Goal: Task Accomplishment & Management: Manage account settings

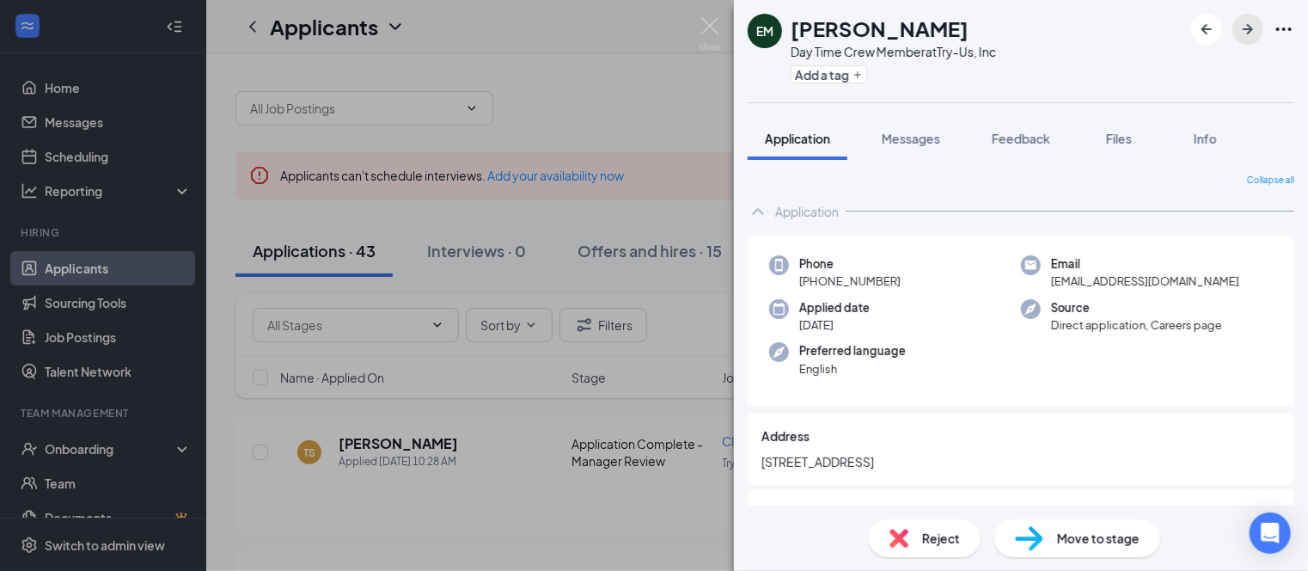
click at [1242, 28] on icon "ArrowRight" at bounding box center [1247, 29] width 21 height 21
click at [1245, 27] on icon "ArrowRight" at bounding box center [1247, 29] width 21 height 21
click at [1251, 29] on icon "ArrowRight" at bounding box center [1247, 29] width 10 height 10
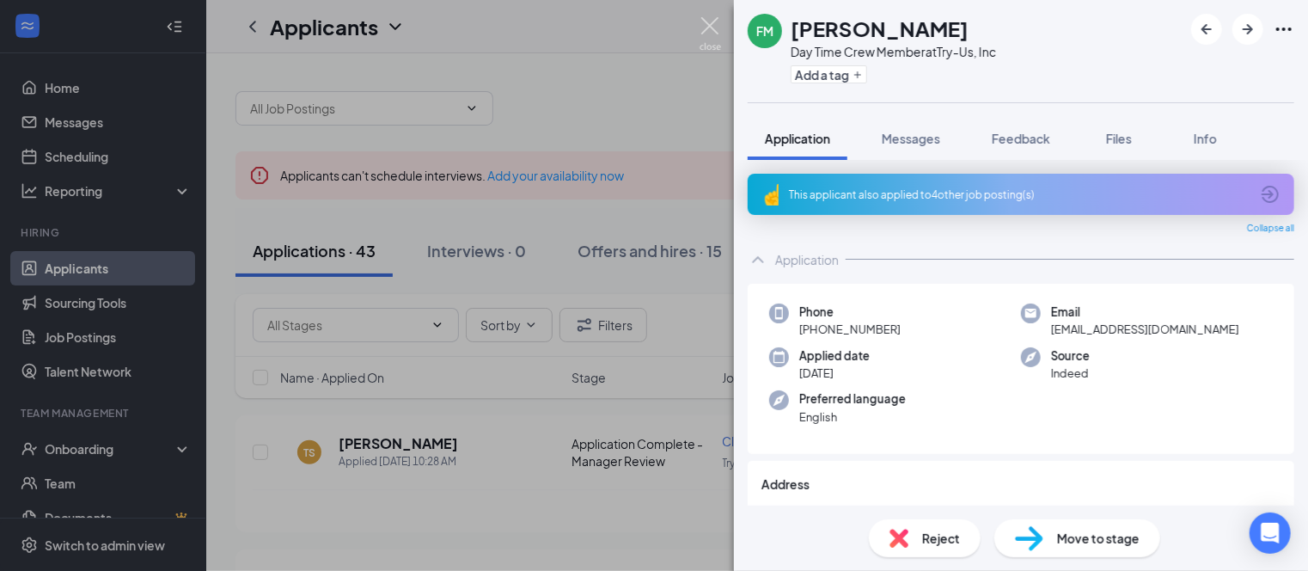
click at [711, 27] on img at bounding box center [709, 34] width 21 height 34
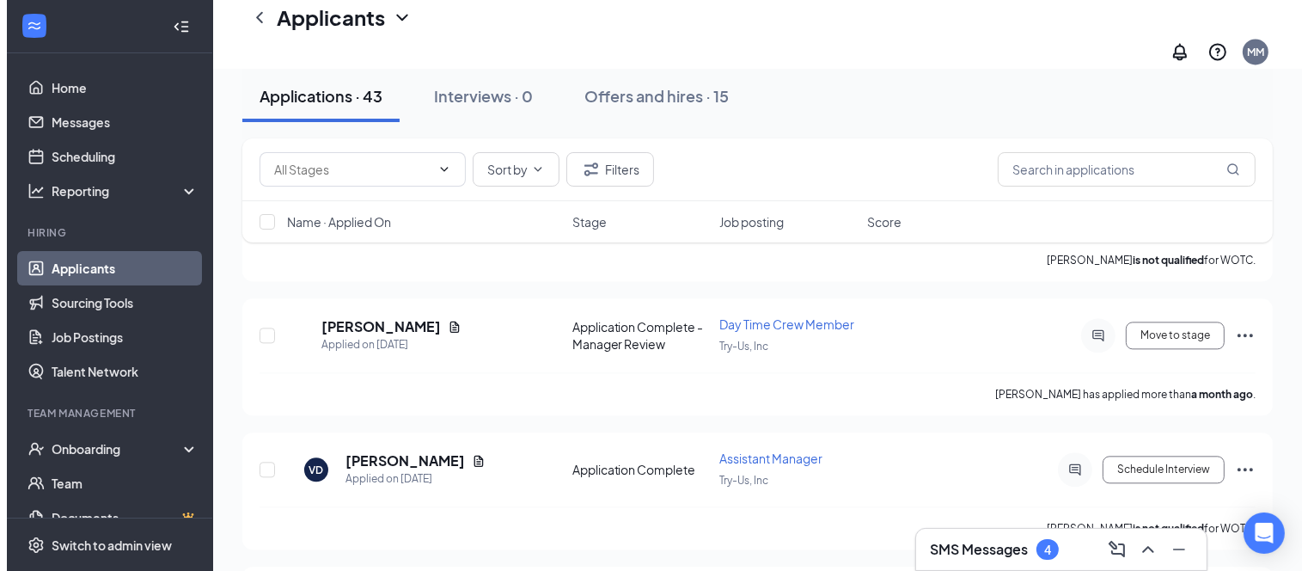
scroll to position [3911, 0]
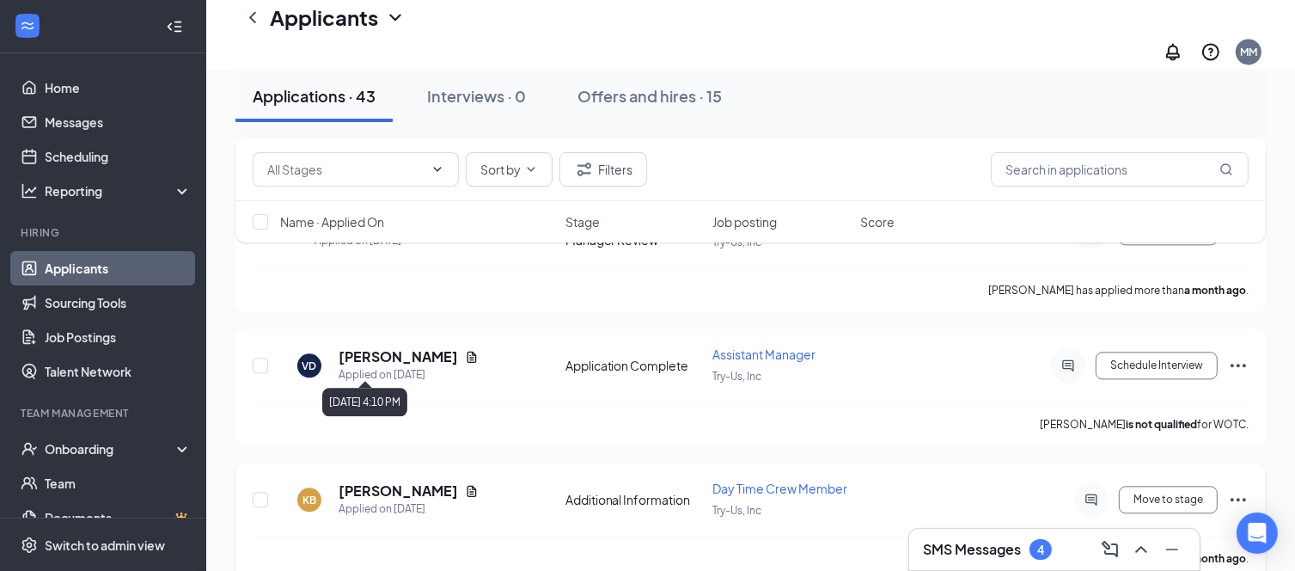
click at [380, 500] on div "Applied on [DATE]" at bounding box center [409, 508] width 140 height 17
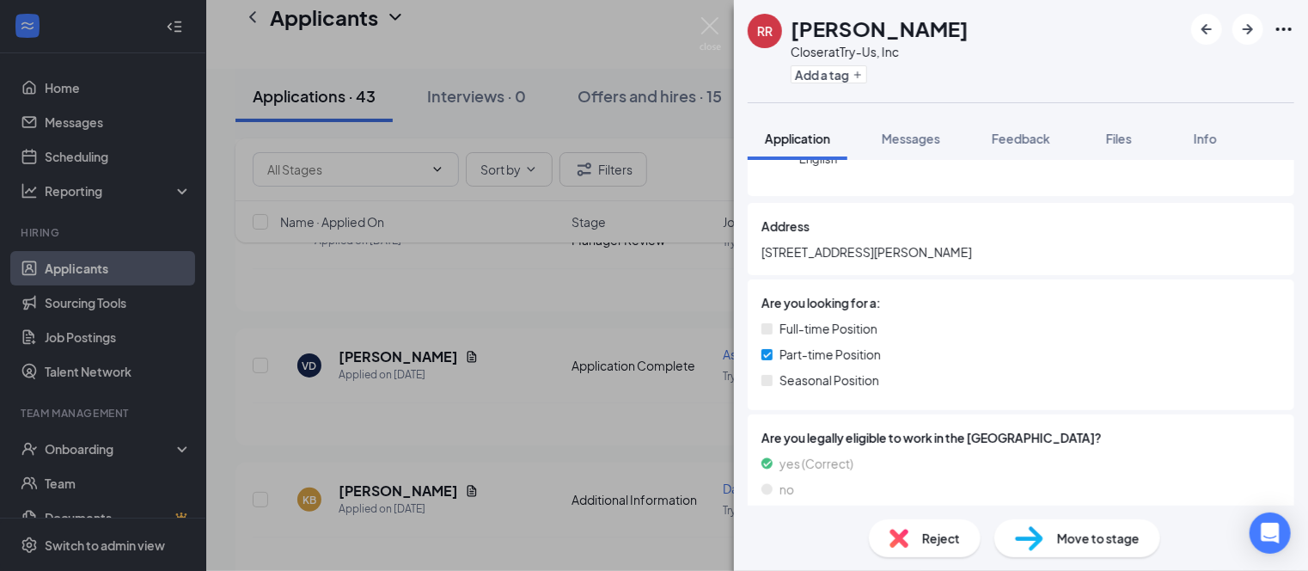
scroll to position [192, 0]
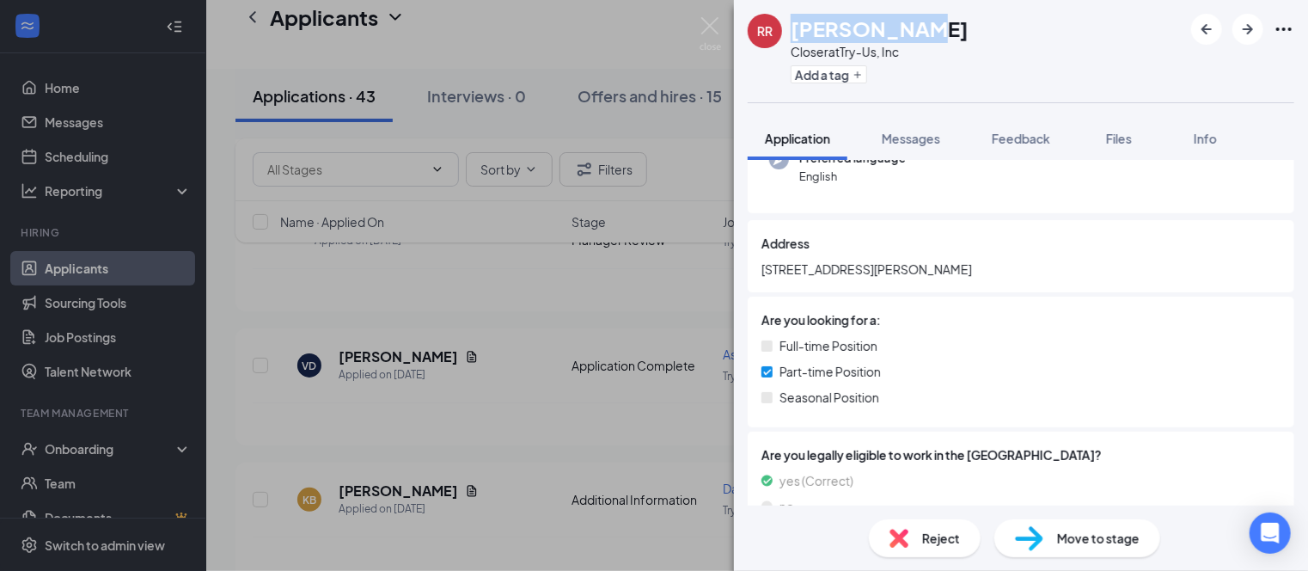
drag, startPoint x: 932, startPoint y: 27, endPoint x: 791, endPoint y: 35, distance: 141.1
click at [791, 35] on div "RR [PERSON_NAME] Closer at Try-Us, Inc Add a tag" at bounding box center [1021, 51] width 574 height 102
copy h1 "[PERSON_NAME]"
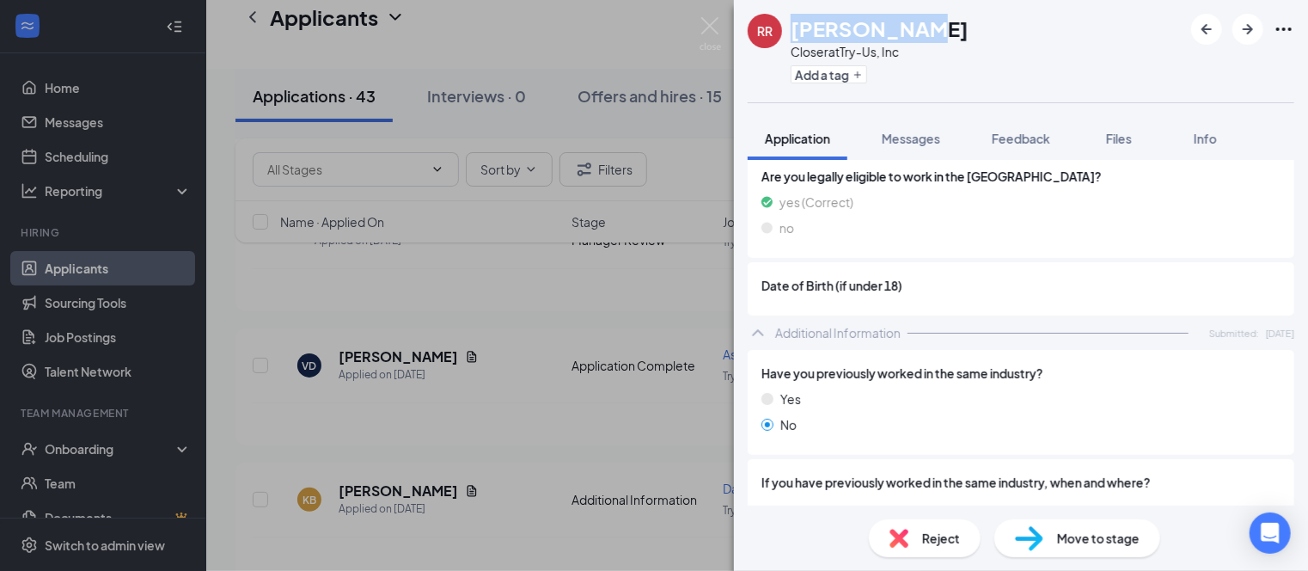
scroll to position [450, 0]
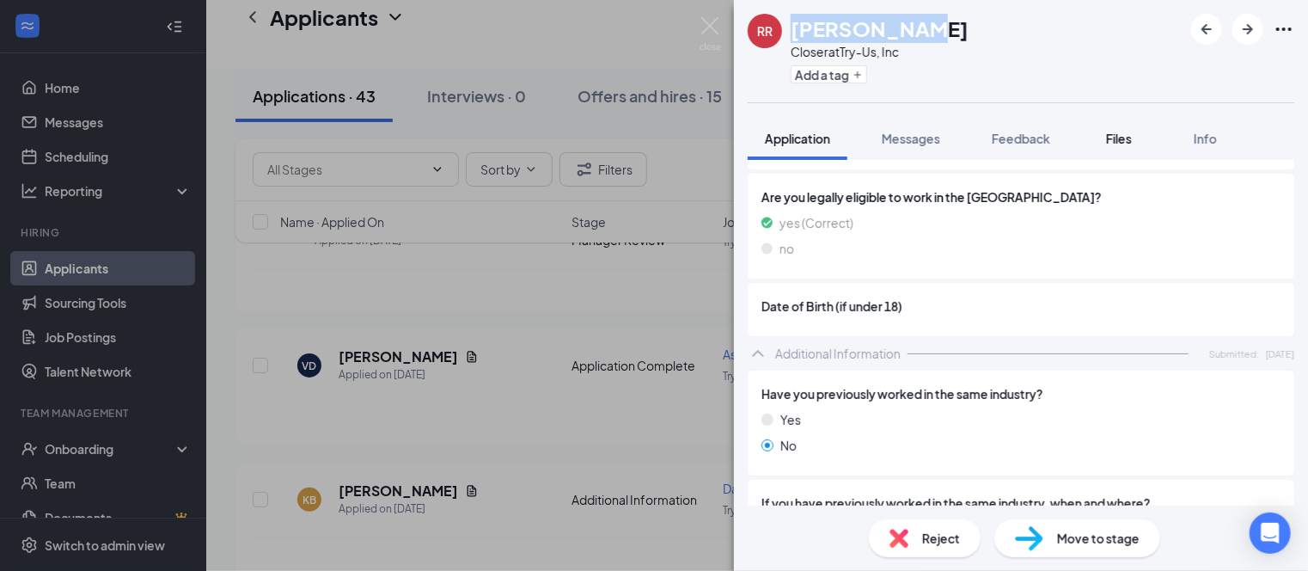
click at [1117, 139] on span "Files" at bounding box center [1119, 138] width 26 height 15
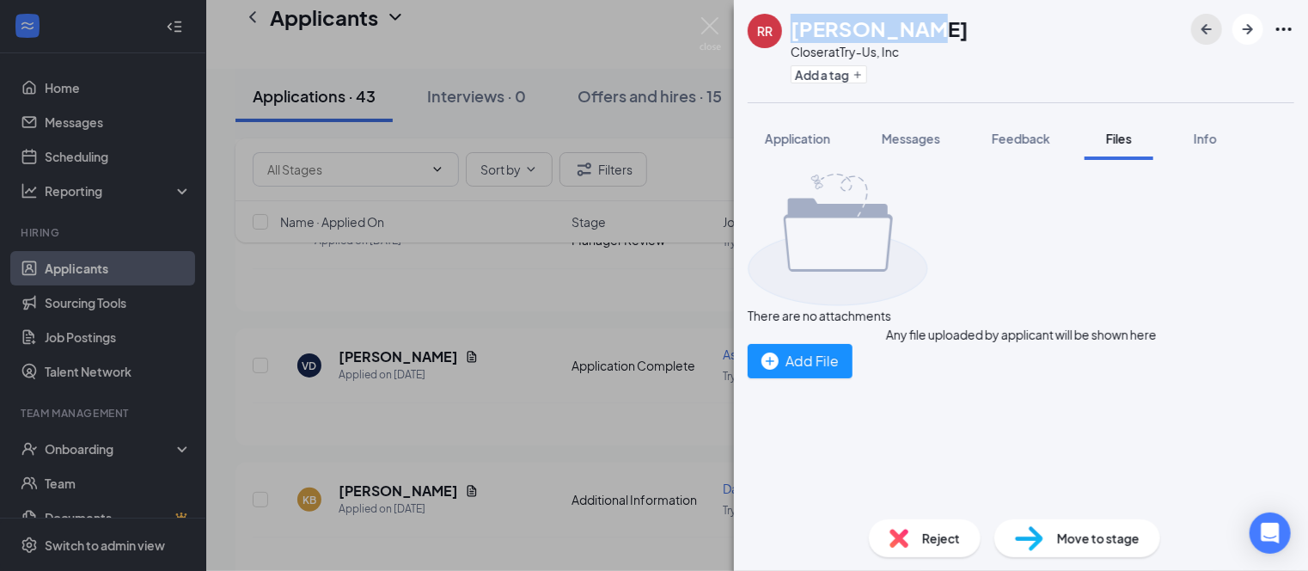
click at [1198, 25] on icon "ArrowLeftNew" at bounding box center [1206, 29] width 21 height 21
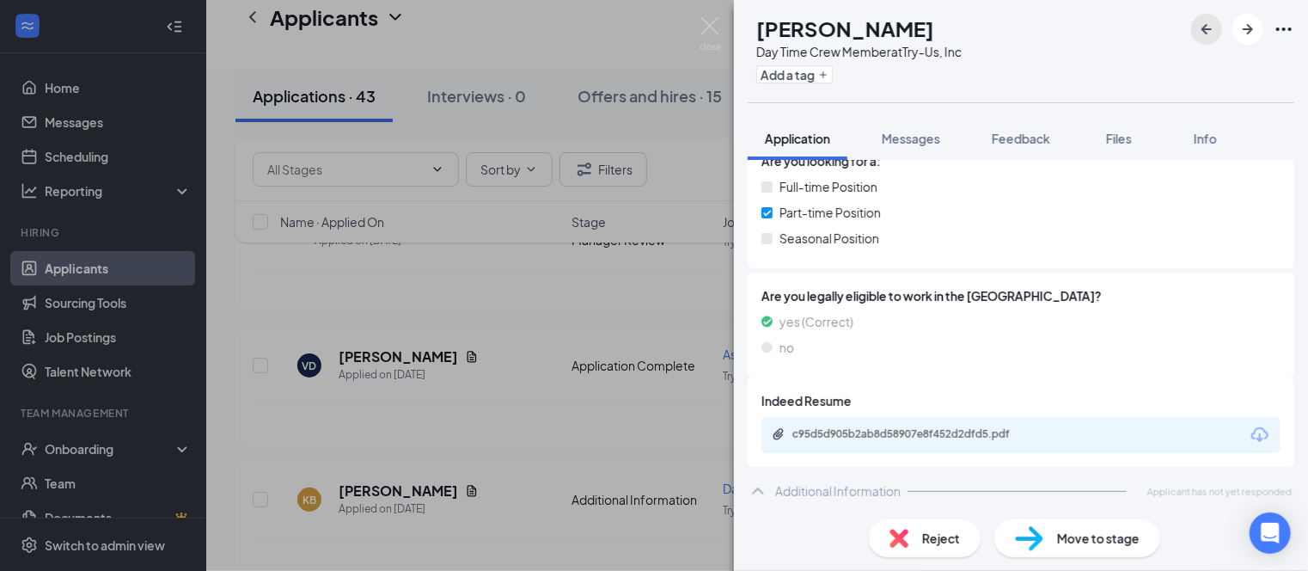
scroll to position [354, 0]
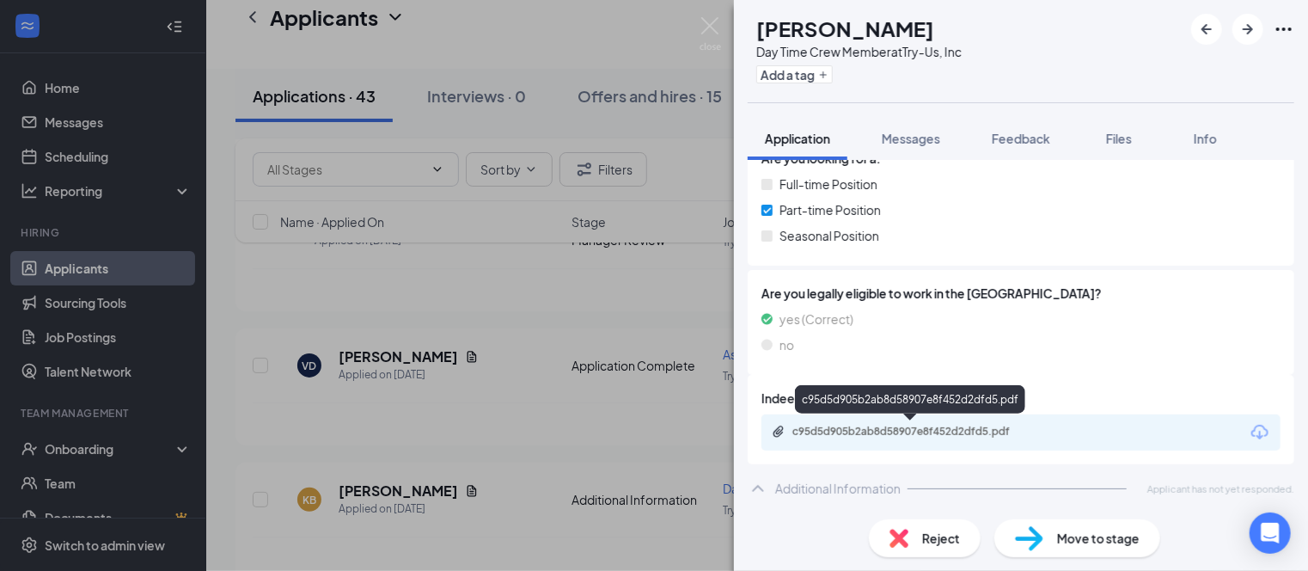
click at [906, 426] on div "c95d5d905b2ab8d58907e8f452d2dfd5.pdf" at bounding box center [912, 431] width 241 height 14
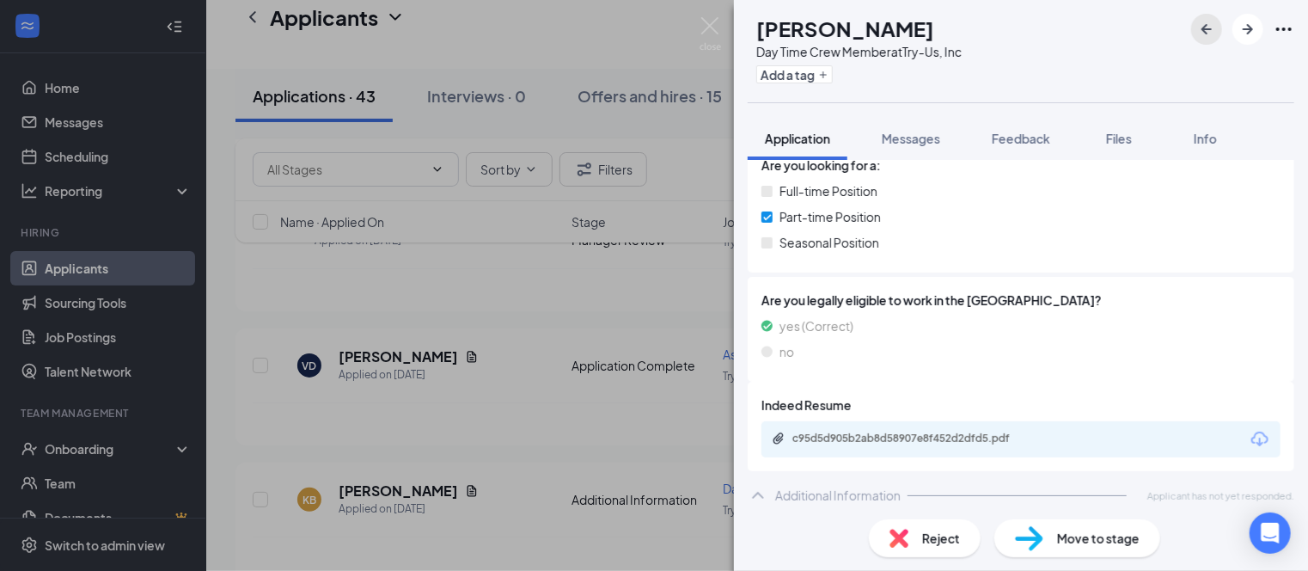
click at [1206, 29] on icon "ArrowLeftNew" at bounding box center [1206, 29] width 10 height 10
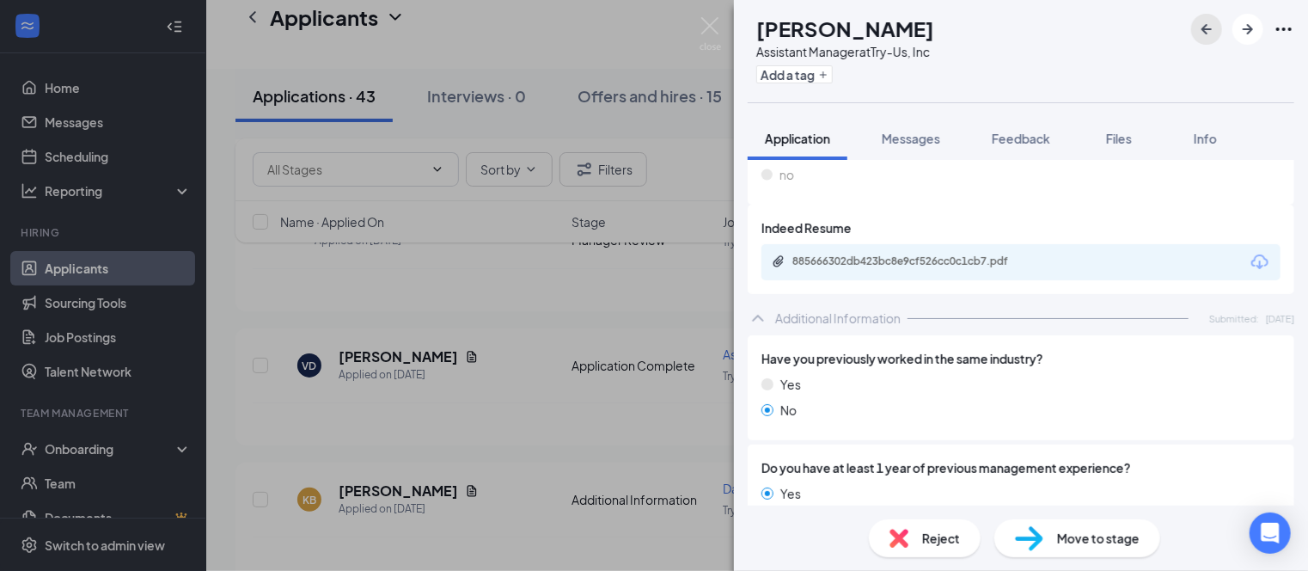
scroll to position [687, 0]
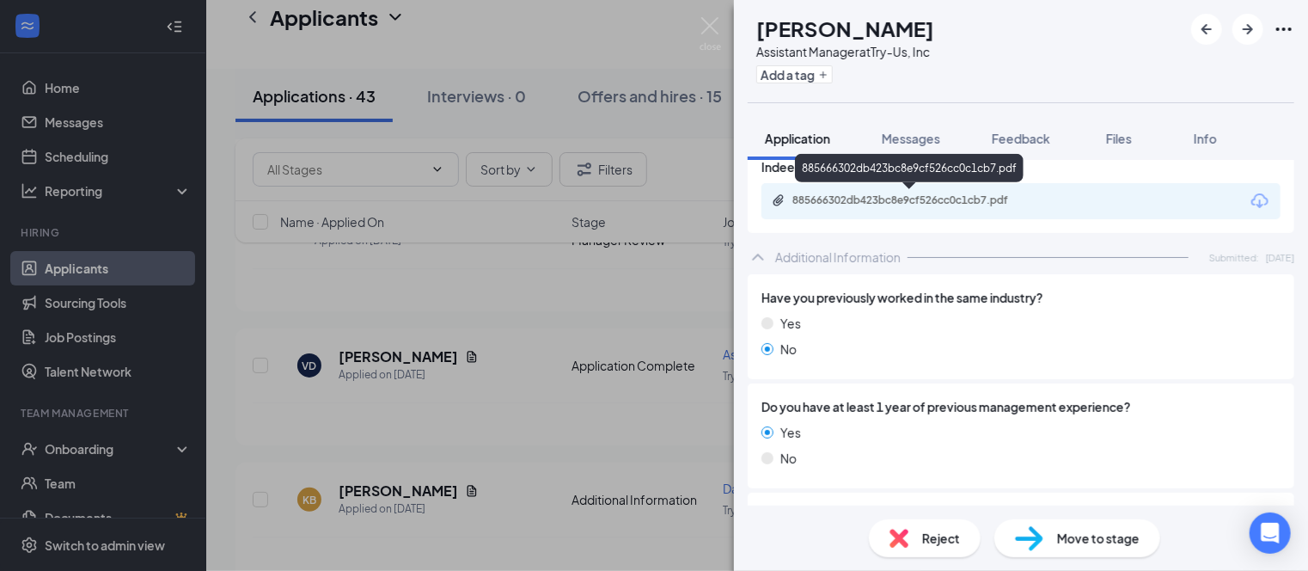
click at [919, 200] on div "885666302db423bc8e9cf526cc0c1cb7.pdf" at bounding box center [912, 200] width 241 height 14
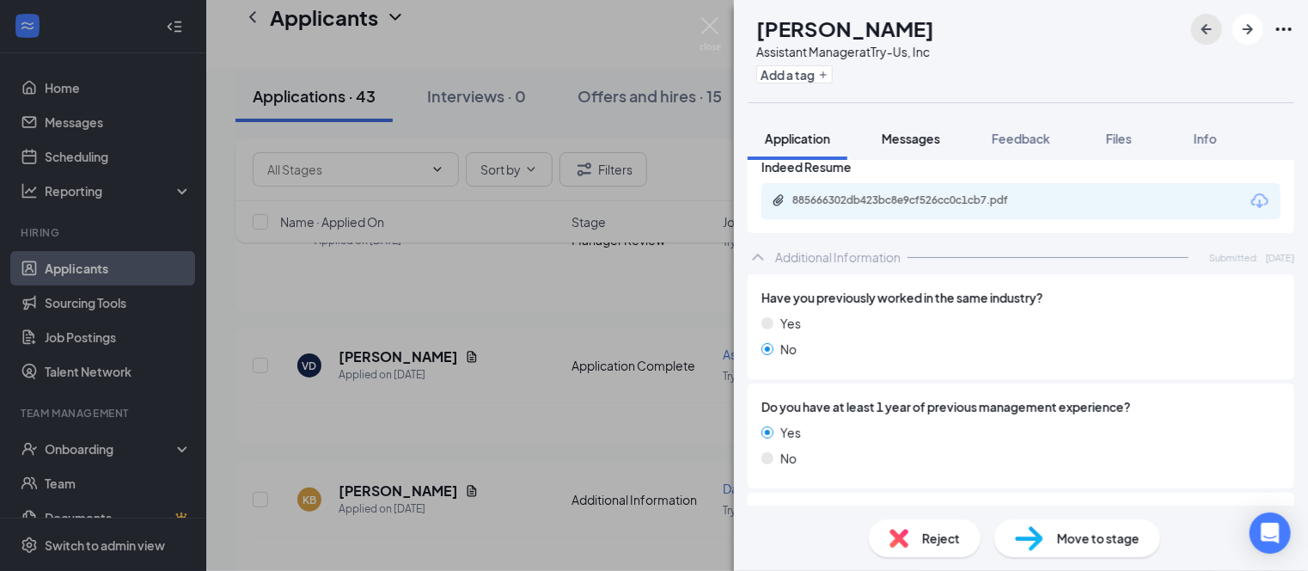
drag, startPoint x: 1203, startPoint y: 27, endPoint x: 947, endPoint y: 130, distance: 276.0
click at [1191, 27] on button "button" at bounding box center [1206, 29] width 31 height 31
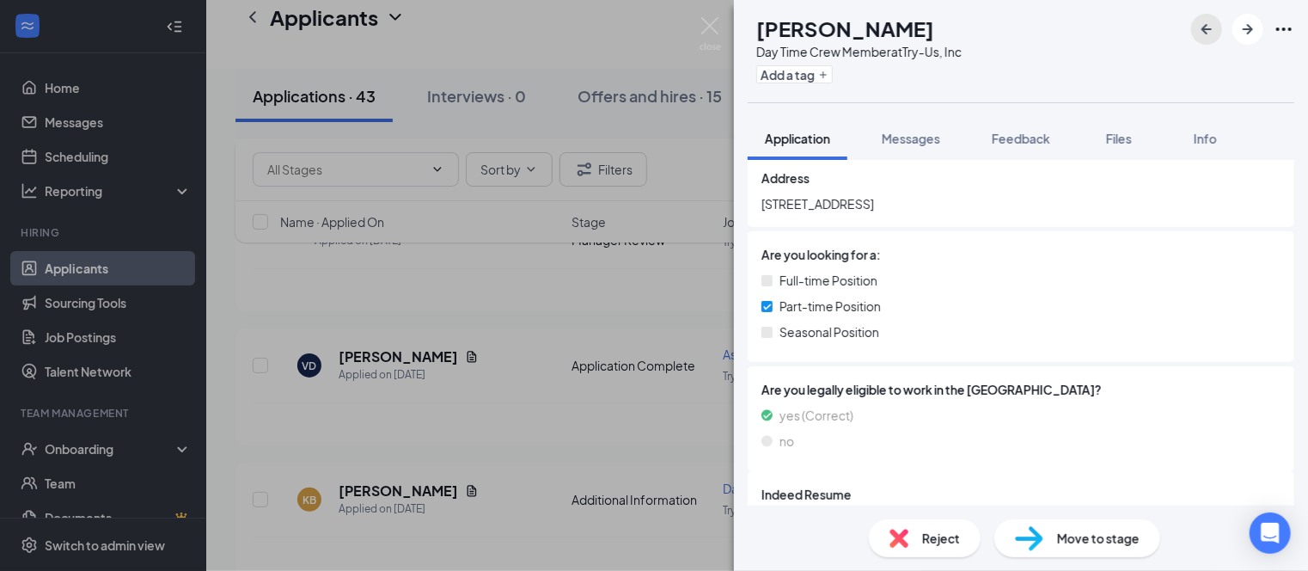
scroll to position [344, 0]
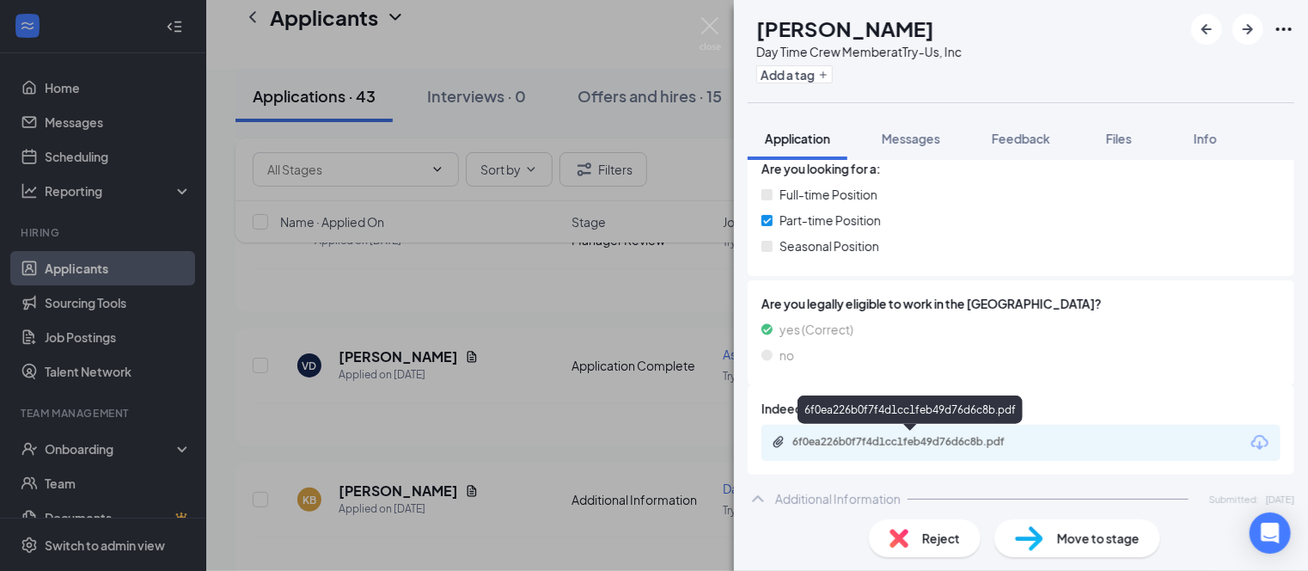
click at [893, 441] on div "6f0ea226b0f7f4d1cc1feb49d76d6c8b.pdf" at bounding box center [912, 442] width 241 height 14
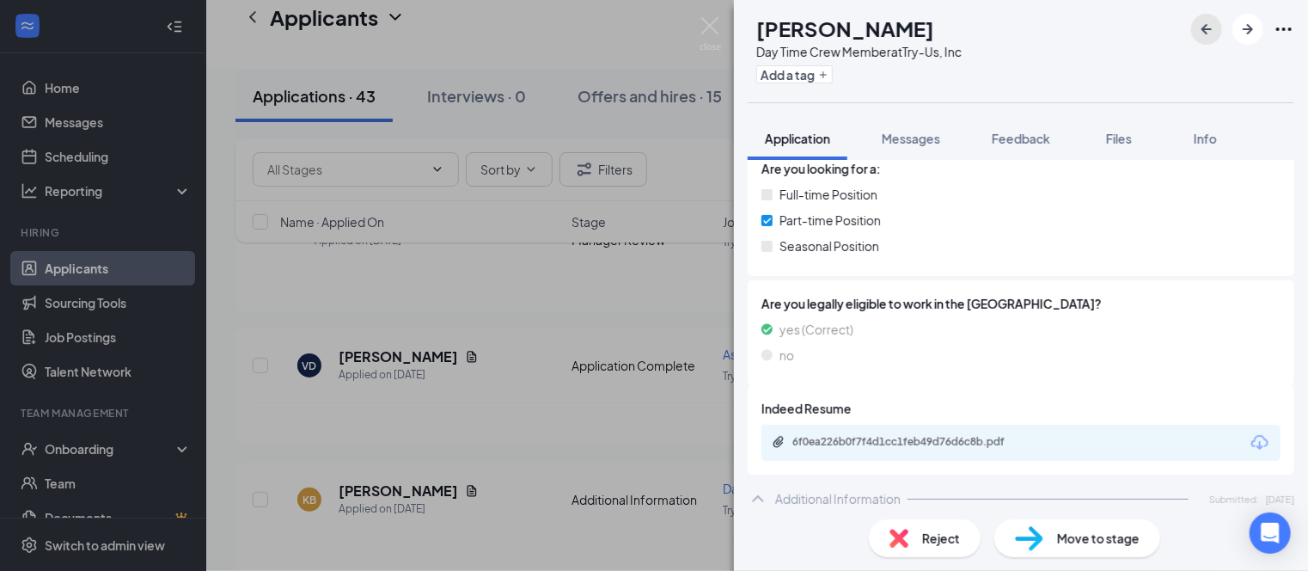
drag, startPoint x: 1206, startPoint y: 25, endPoint x: 1185, endPoint y: 29, distance: 21.9
click at [1189, 28] on div "FS [PERSON_NAME] Day Time Crew Member at Try-Us, Inc Add a tag" at bounding box center [1021, 51] width 574 height 102
click at [1204, 29] on icon "ArrowLeftNew" at bounding box center [1206, 29] width 10 height 10
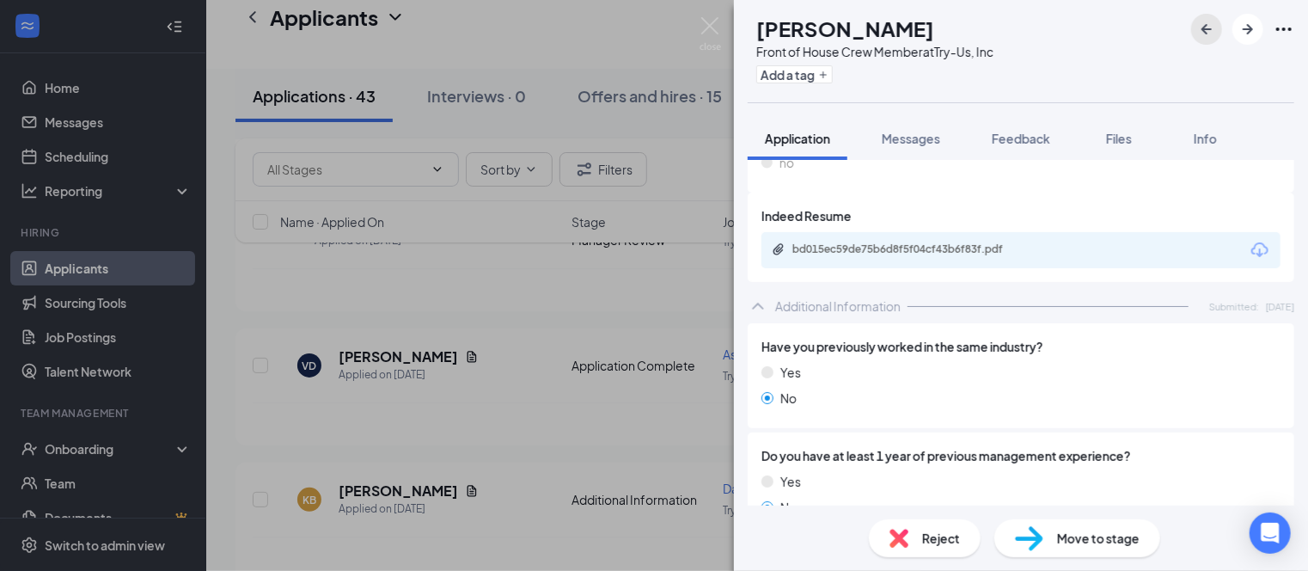
scroll to position [687, 0]
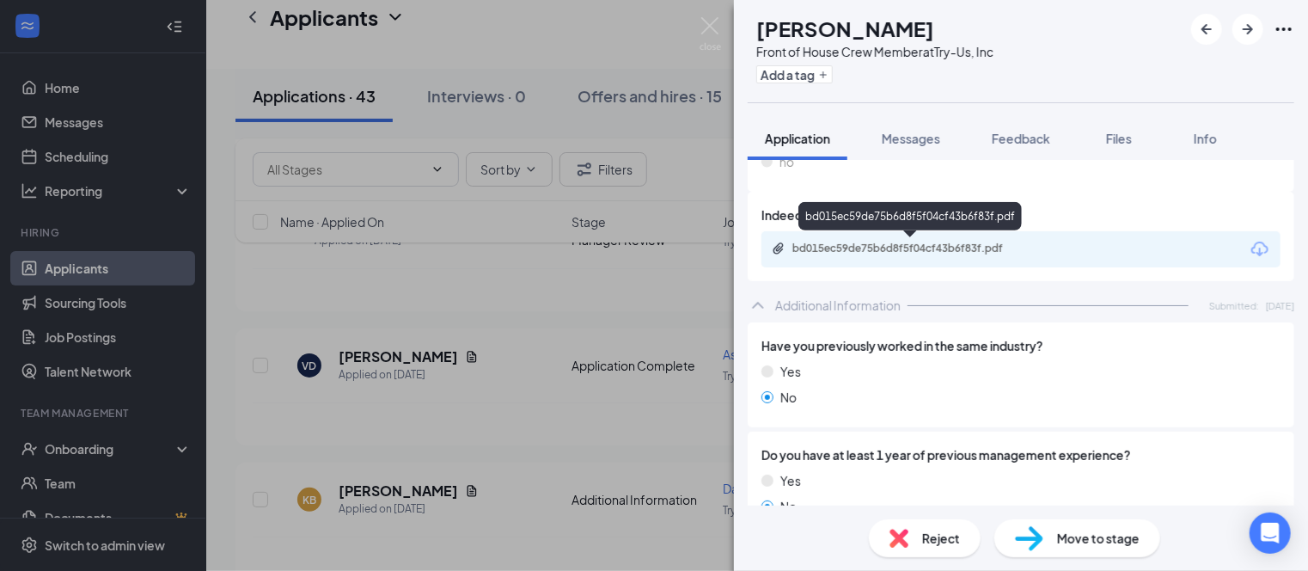
click at [909, 247] on div "bd015ec59de75b6d8f5f04cf43b6f83f.pdf" at bounding box center [912, 248] width 241 height 14
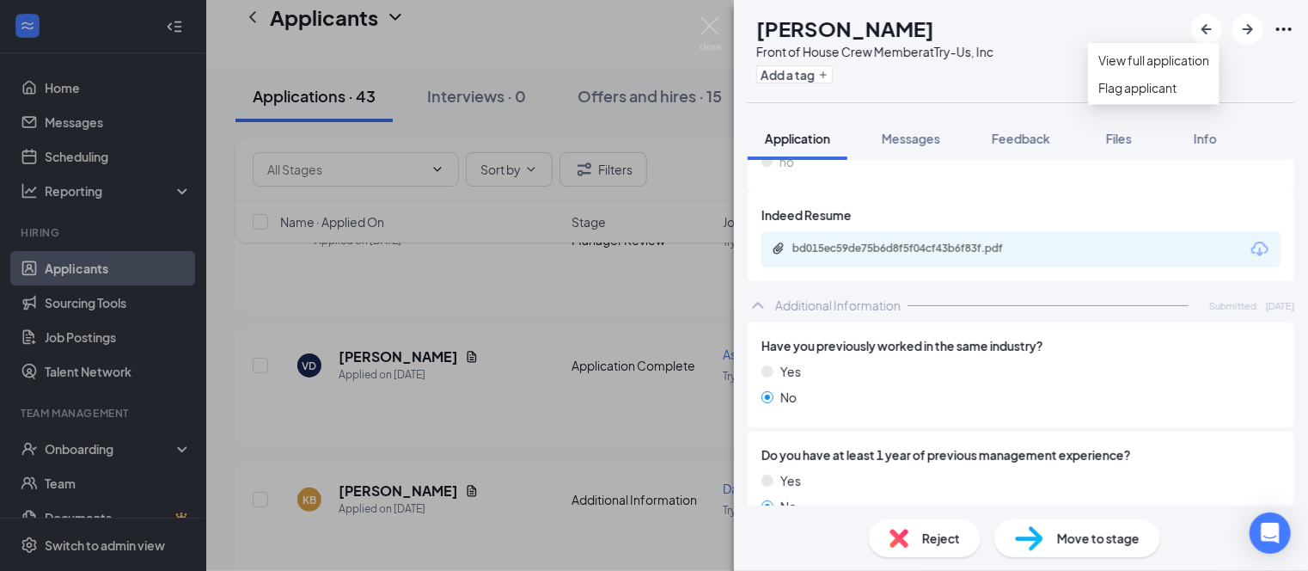
click at [1291, 29] on icon "Ellipses" at bounding box center [1283, 28] width 15 height 3
click at [1166, 68] on link "View full application" at bounding box center [1153, 60] width 111 height 19
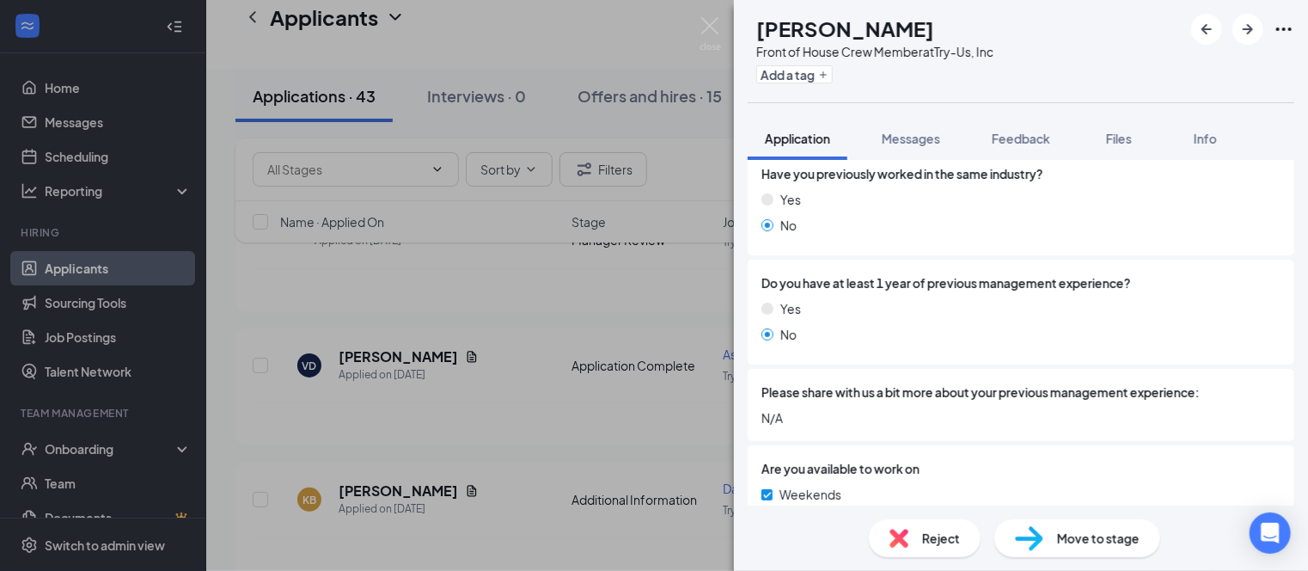
scroll to position [945, 0]
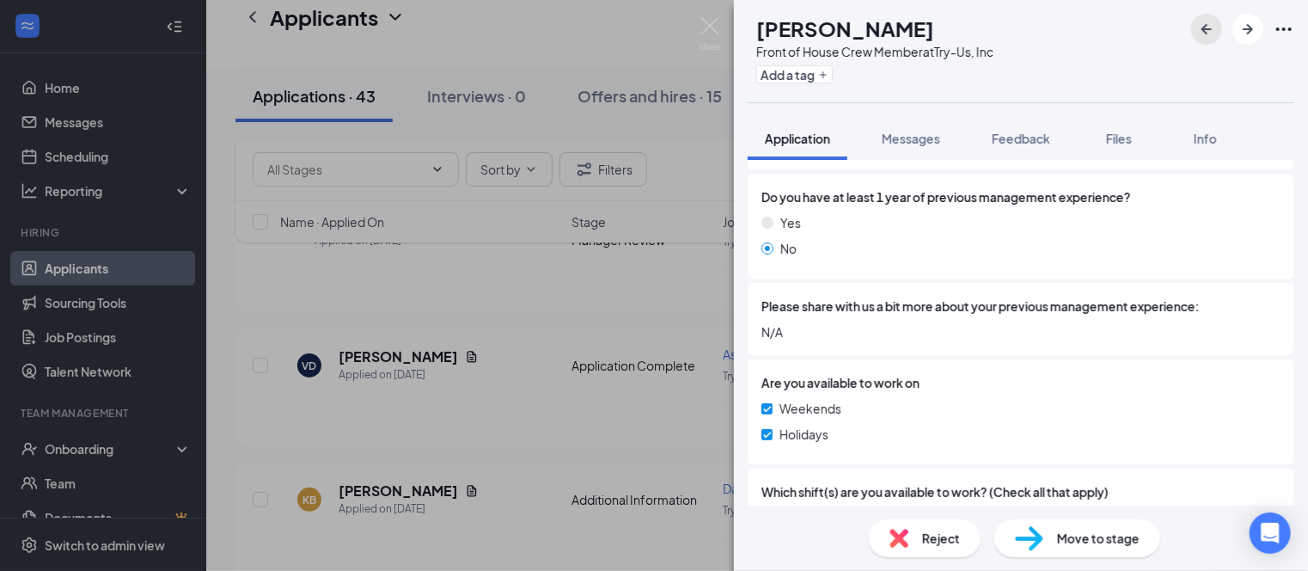
click at [1201, 30] on icon "ArrowLeftNew" at bounding box center [1206, 29] width 21 height 21
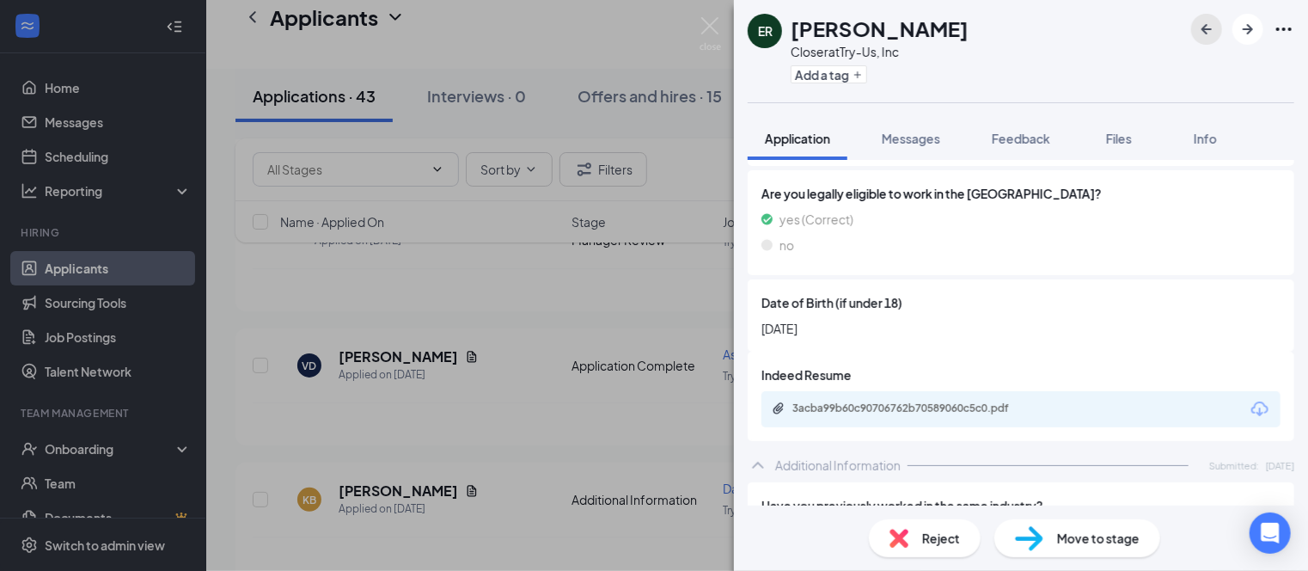
scroll to position [516, 0]
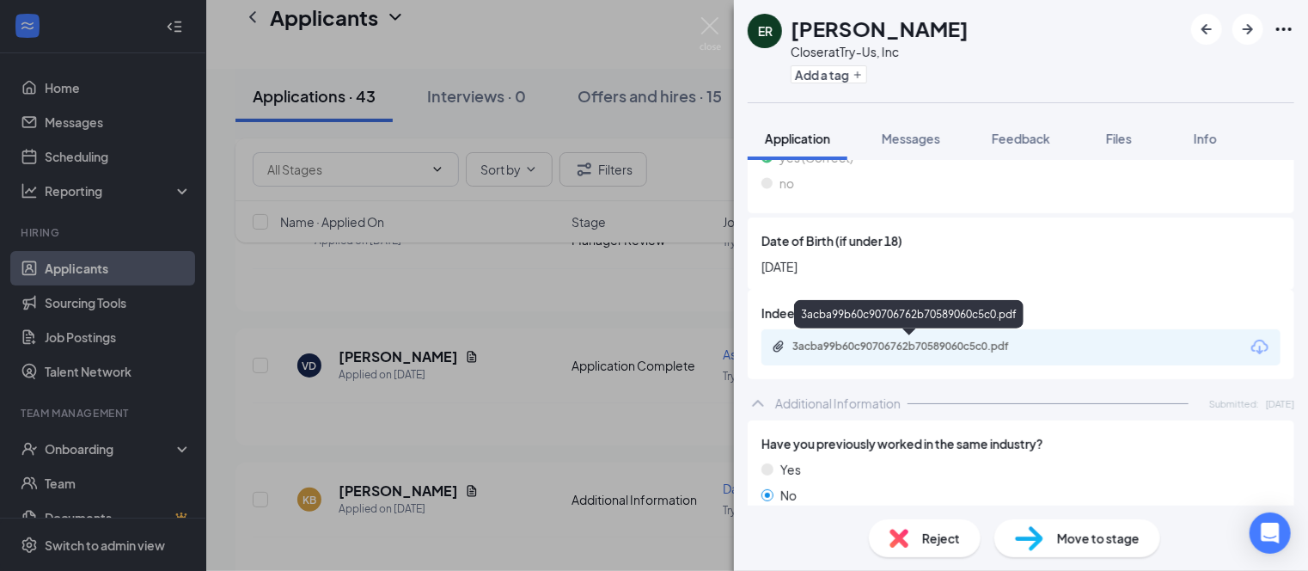
click at [934, 350] on div "3acba99b60c90706762b70589060c5c0.pdf" at bounding box center [912, 346] width 241 height 14
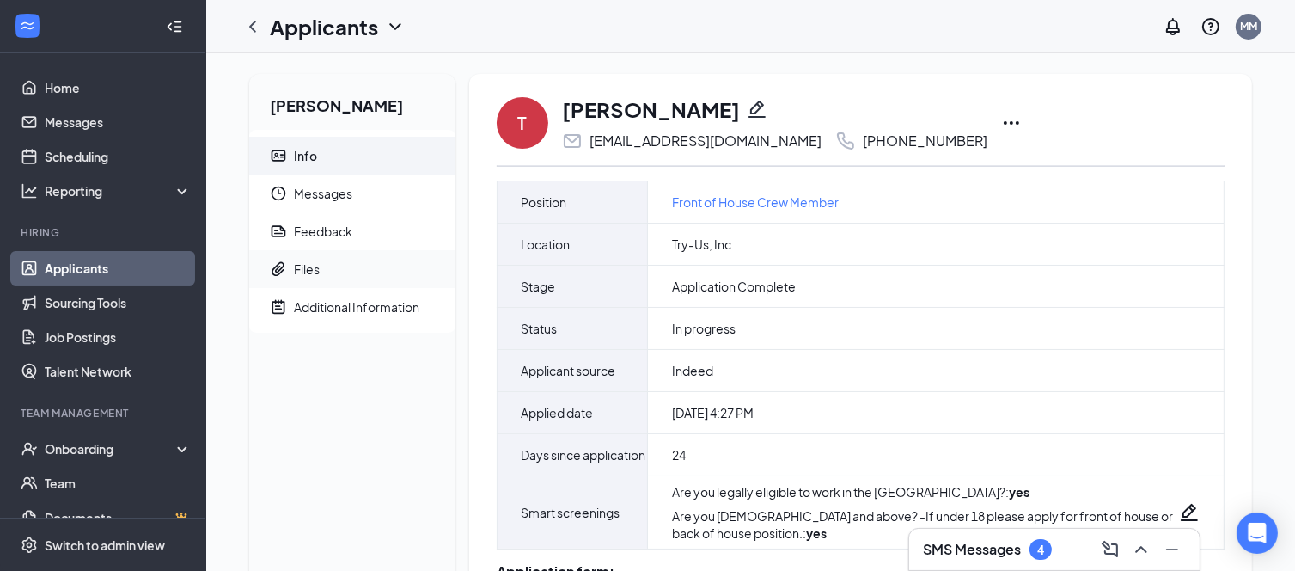
click at [306, 267] on div "Files" at bounding box center [307, 268] width 26 height 17
